Goal: Communication & Community: Answer question/provide support

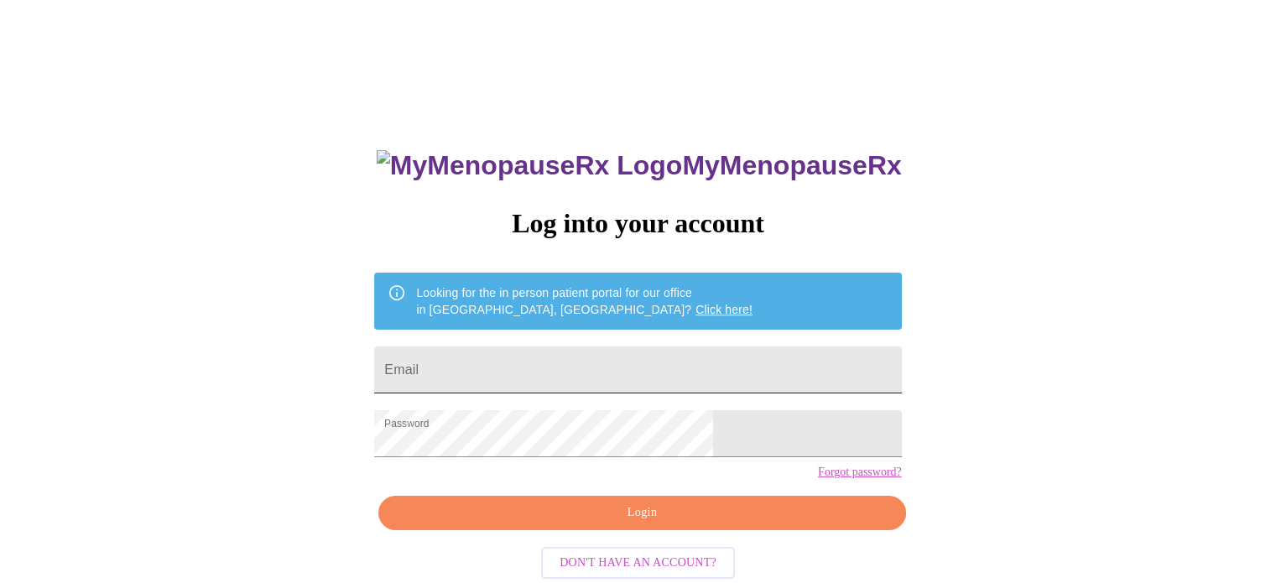
click at [670, 354] on input "Email" at bounding box center [637, 370] width 527 height 47
type input "[EMAIL_ADDRESS][DOMAIN_NAME]"
click at [672, 524] on span "Login" at bounding box center [642, 513] width 488 height 21
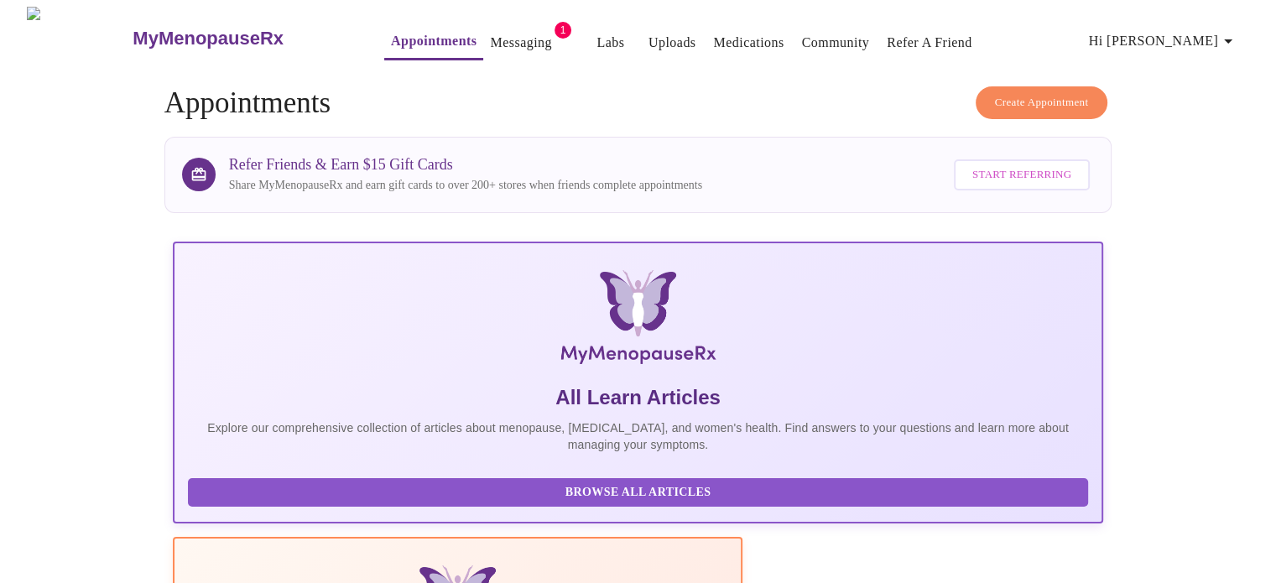
click at [490, 31] on link "Messaging" at bounding box center [520, 42] width 61 height 23
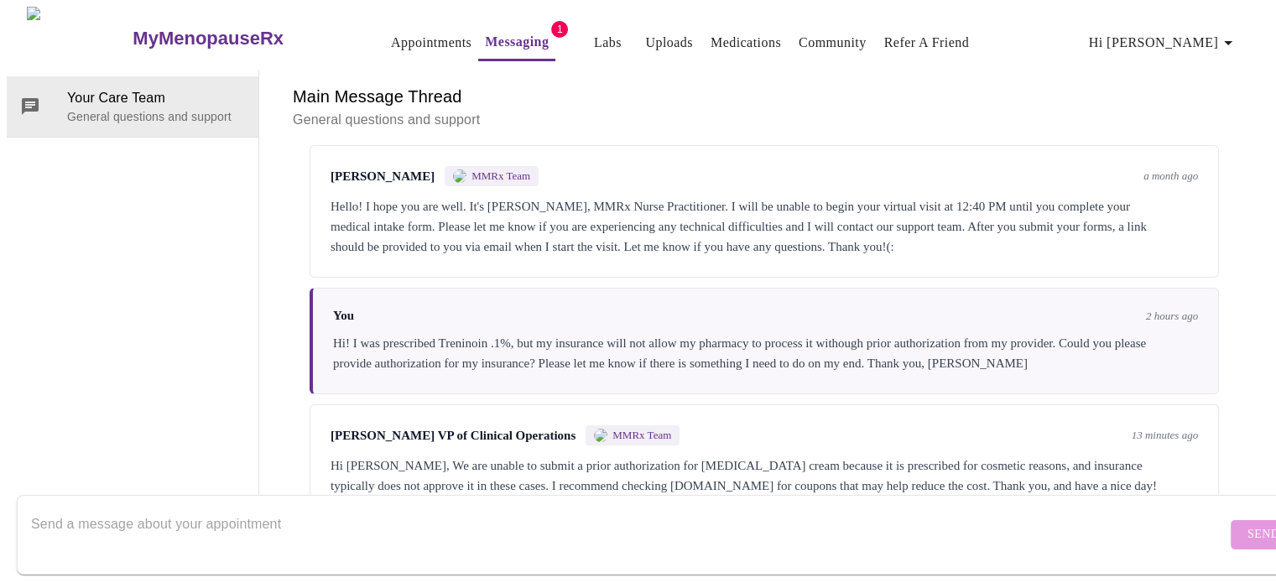
scroll to position [369, 0]
